Goal: Information Seeking & Learning: Learn about a topic

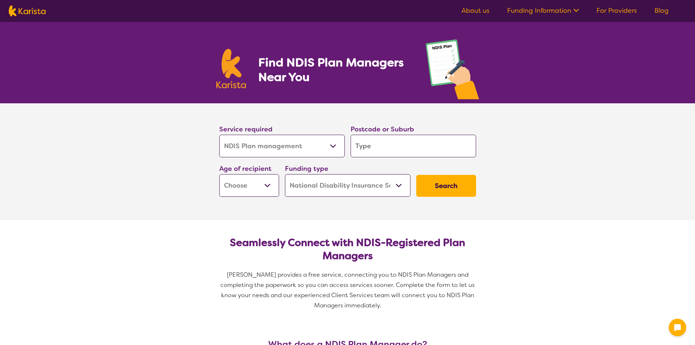
select select "NDIS Plan management"
select select "NDIS"
select select "NDIS Plan management"
select select "NDIS"
type input "2"
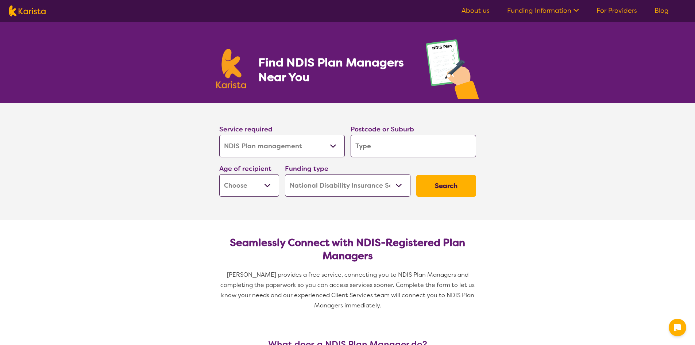
type input "2"
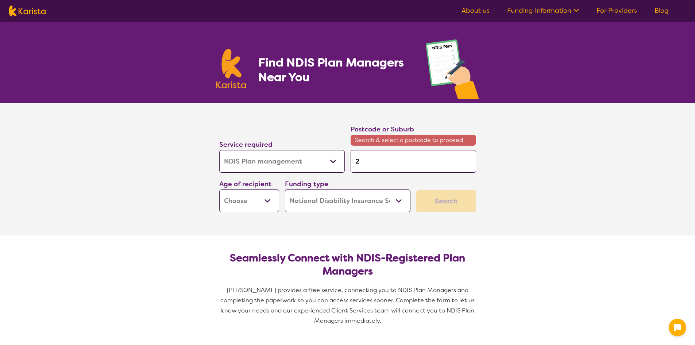
type input "27"
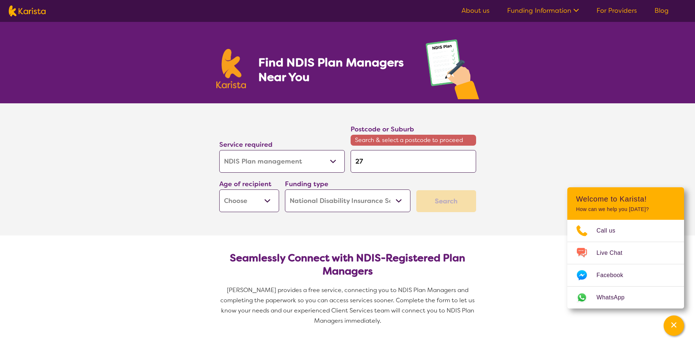
type input "2"
type input "21"
type input "217"
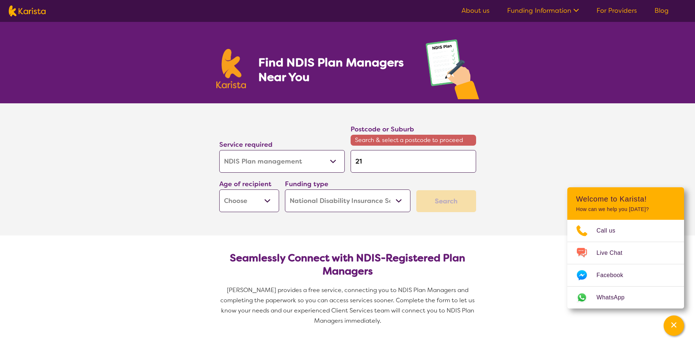
type input "217"
click at [391, 152] on input "217" at bounding box center [412, 161] width 125 height 23
click at [385, 160] on input "217" at bounding box center [412, 161] width 125 height 23
drag, startPoint x: 385, startPoint y: 160, endPoint x: 350, endPoint y: 160, distance: 34.6
click at [350, 160] on input "217" at bounding box center [412, 161] width 125 height 23
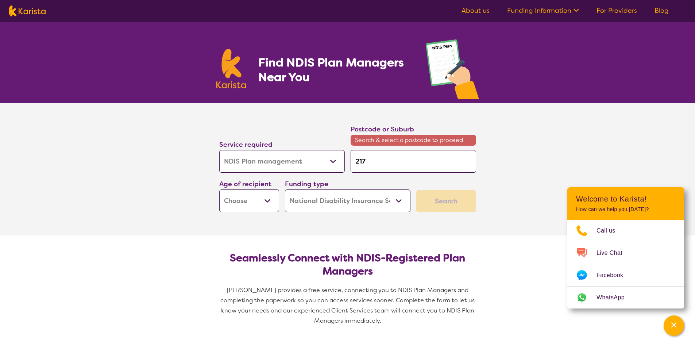
click at [375, 157] on input "217" at bounding box center [412, 161] width 125 height 23
type input "2170"
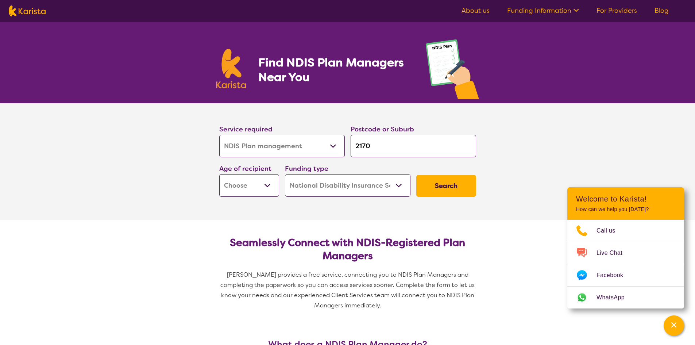
type input "2170"
click at [416, 175] on button "Search" at bounding box center [446, 186] width 60 height 22
click at [270, 185] on select "Early Childhood - 0 to 9 Child - 10 to 11 Adolescent - 12 to 17 Adult - 18 to 6…" at bounding box center [249, 185] width 60 height 23
select select "EC"
click at [219, 174] on select "Early Childhood - 0 to 9 Child - 10 to 11 Adolescent - 12 to 17 Adult - 18 to 6…" at bounding box center [249, 185] width 60 height 23
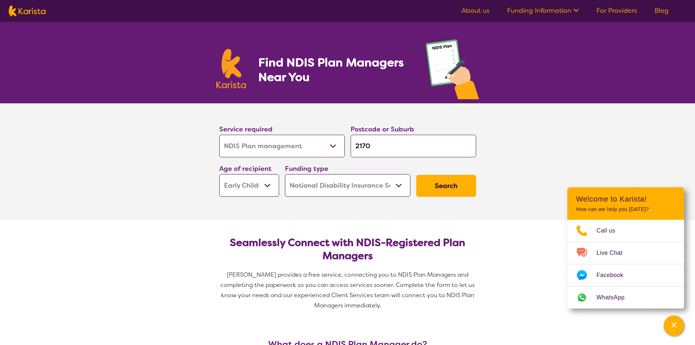
select select "EC"
click at [444, 185] on button "Search" at bounding box center [446, 186] width 60 height 22
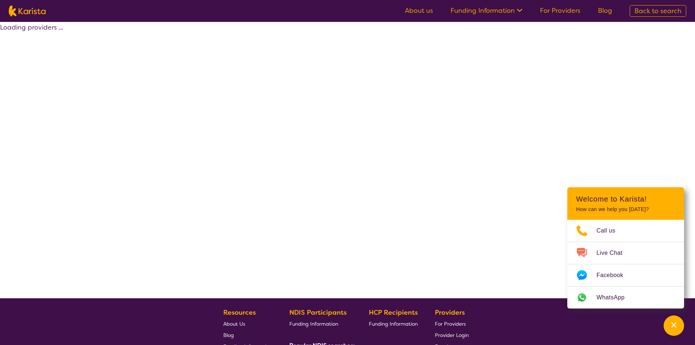
select select "by_score"
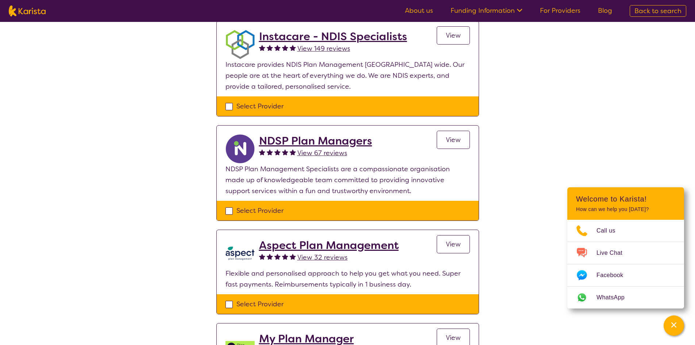
scroll to position [265, 0]
